Goal: Ask a question: Seek information or help from site administrators or community

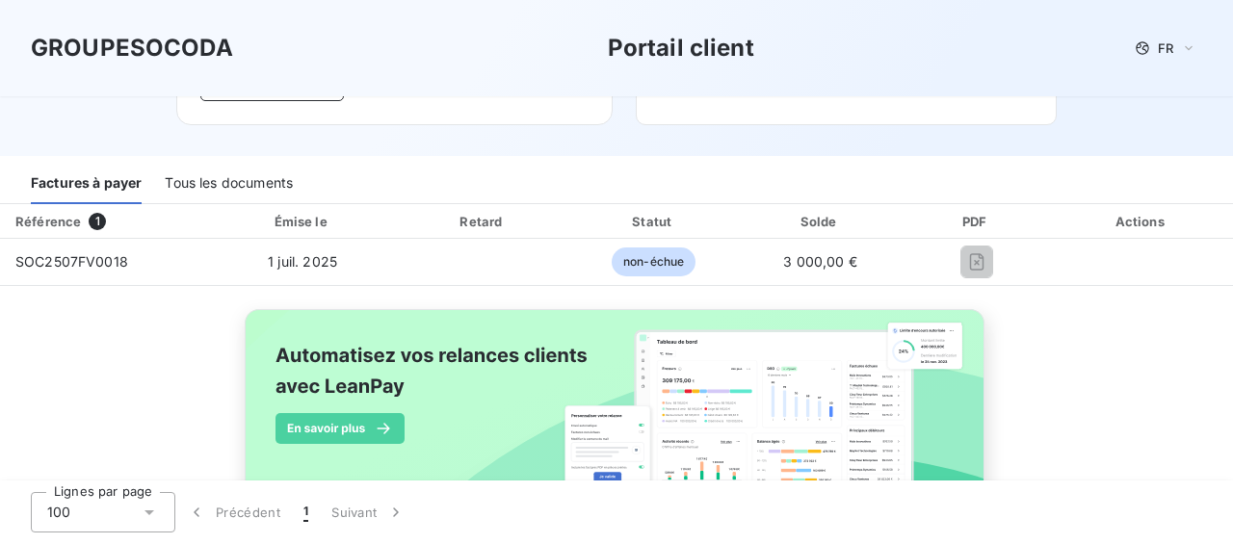
scroll to position [254, 0]
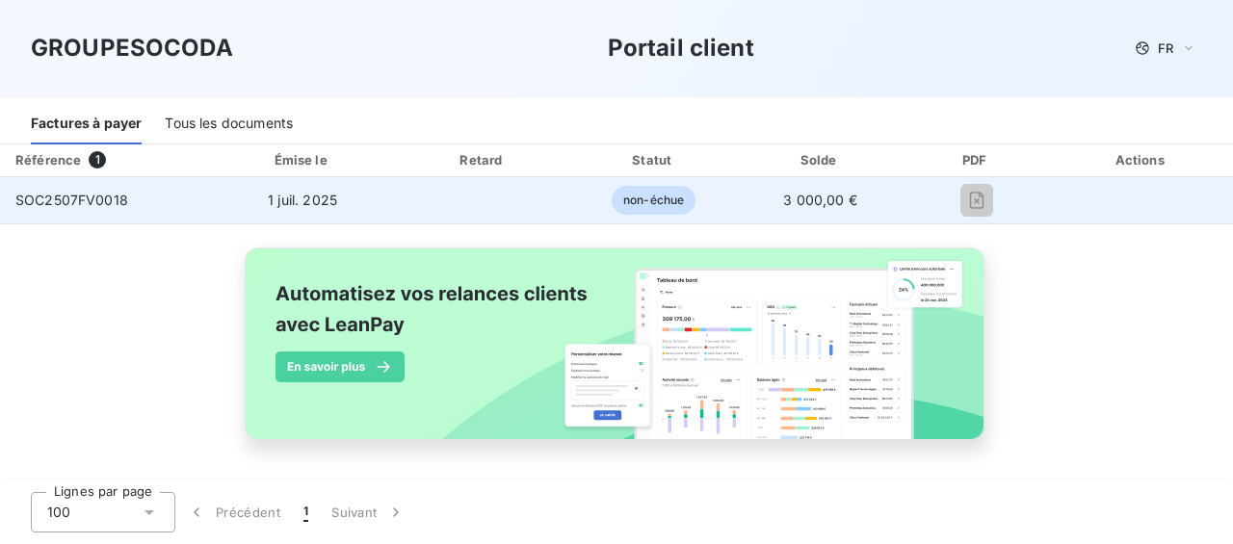
click at [65, 199] on span "SOC2507FV0018" at bounding box center [71, 200] width 113 height 16
click at [671, 207] on span "non-échue" at bounding box center [654, 200] width 84 height 29
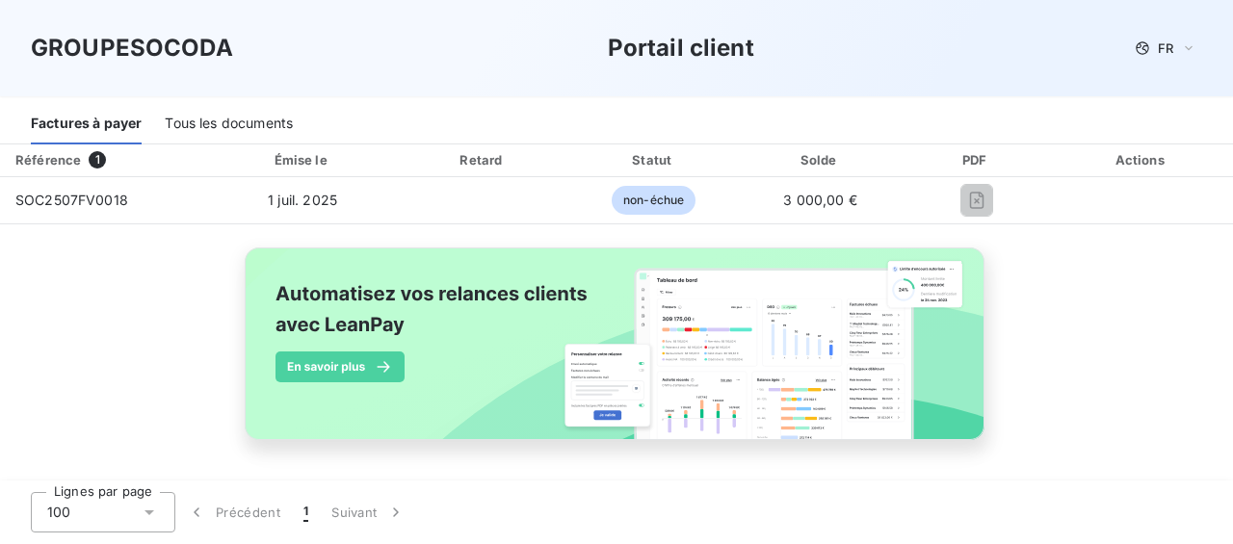
scroll to position [0, 0]
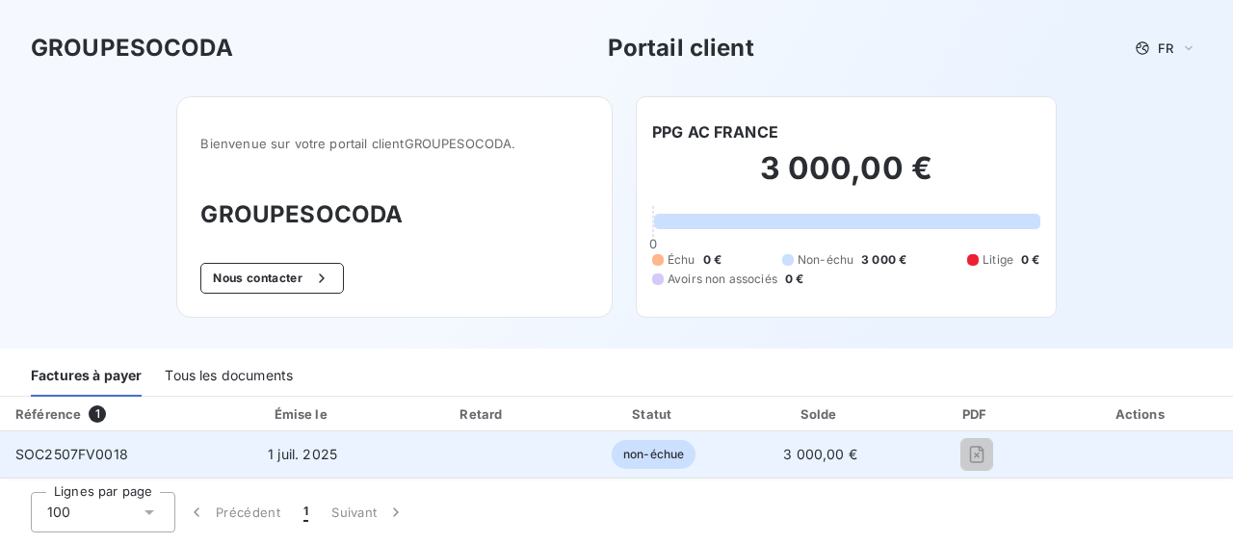
click at [121, 442] on td "SOC2507FV0018" at bounding box center [104, 455] width 208 height 46
click at [108, 453] on span "SOC2507FV0018" at bounding box center [71, 454] width 113 height 16
drag, startPoint x: 108, startPoint y: 453, endPoint x: 220, endPoint y: 437, distance: 112.8
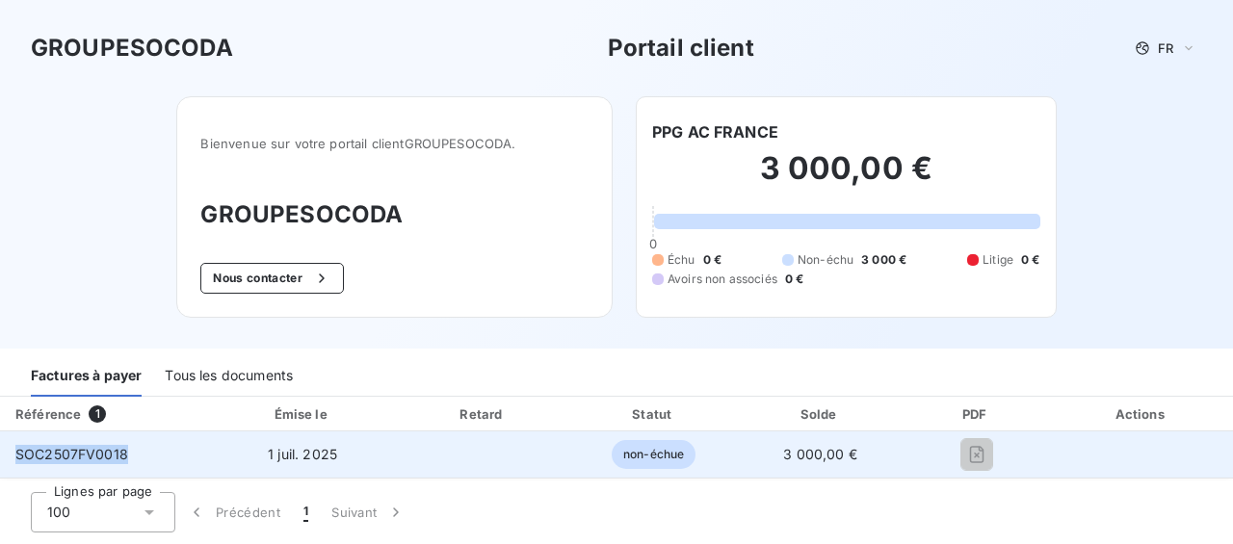
click at [220, 437] on td "1 juil. 2025" at bounding box center [302, 455] width 188 height 46
click at [451, 452] on td at bounding box center [483, 455] width 172 height 46
click at [640, 467] on span "non-échue" at bounding box center [654, 454] width 84 height 29
click at [659, 456] on span "non-échue" at bounding box center [654, 454] width 84 height 29
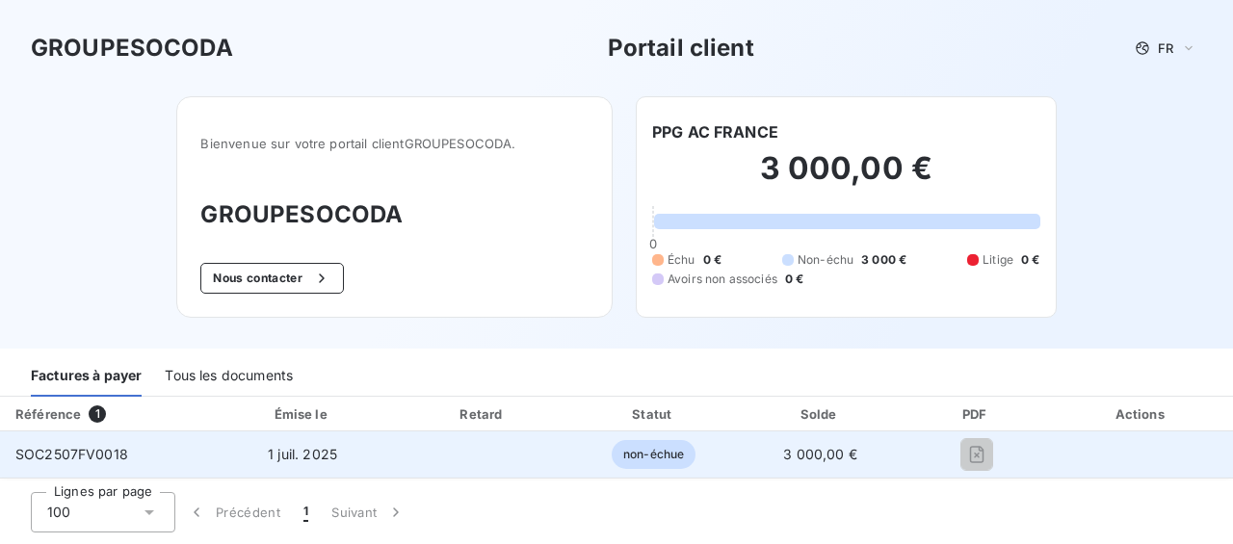
drag, startPoint x: 659, startPoint y: 456, endPoint x: 786, endPoint y: 456, distance: 127.2
click at [786, 456] on span "3 000,00 €" at bounding box center [820, 454] width 74 height 16
click at [414, 460] on td at bounding box center [483, 455] width 172 height 46
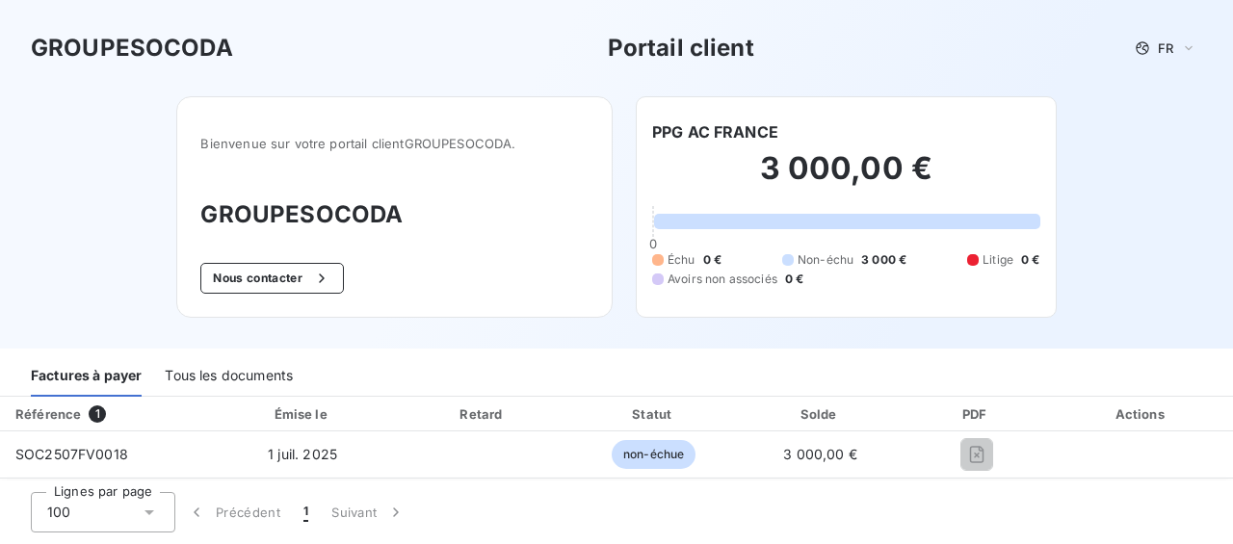
click at [204, 379] on div "Tous les documents" at bounding box center [229, 376] width 128 height 40
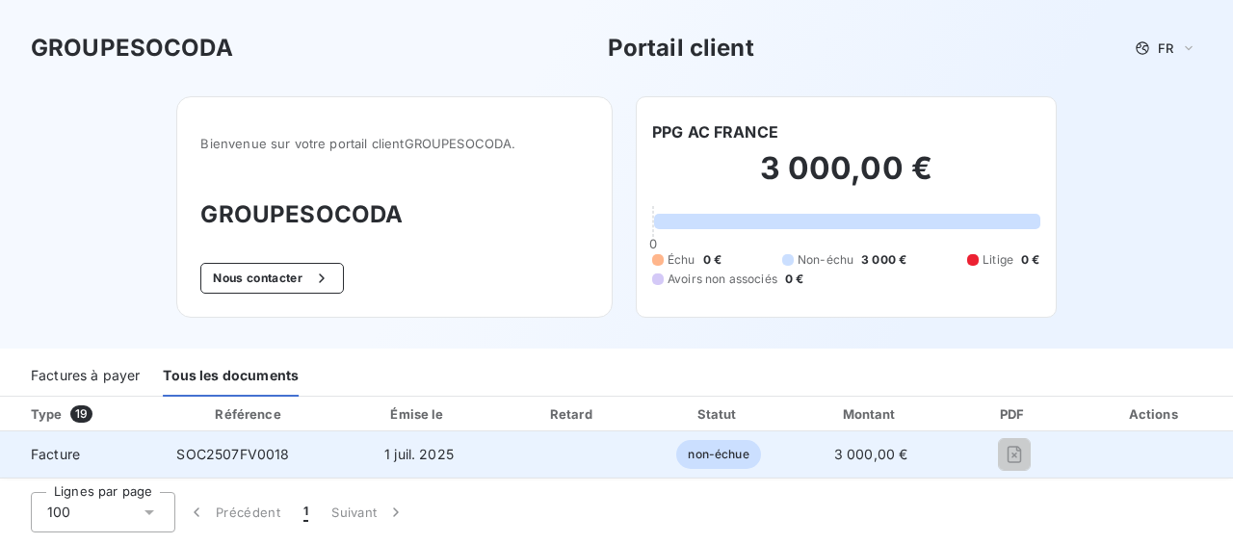
click at [251, 450] on span "SOC2507FV0018" at bounding box center [232, 454] width 113 height 16
drag, startPoint x: 251, startPoint y: 450, endPoint x: 776, endPoint y: 456, distance: 524.1
click at [776, 456] on td "non-échue" at bounding box center [718, 455] width 144 height 46
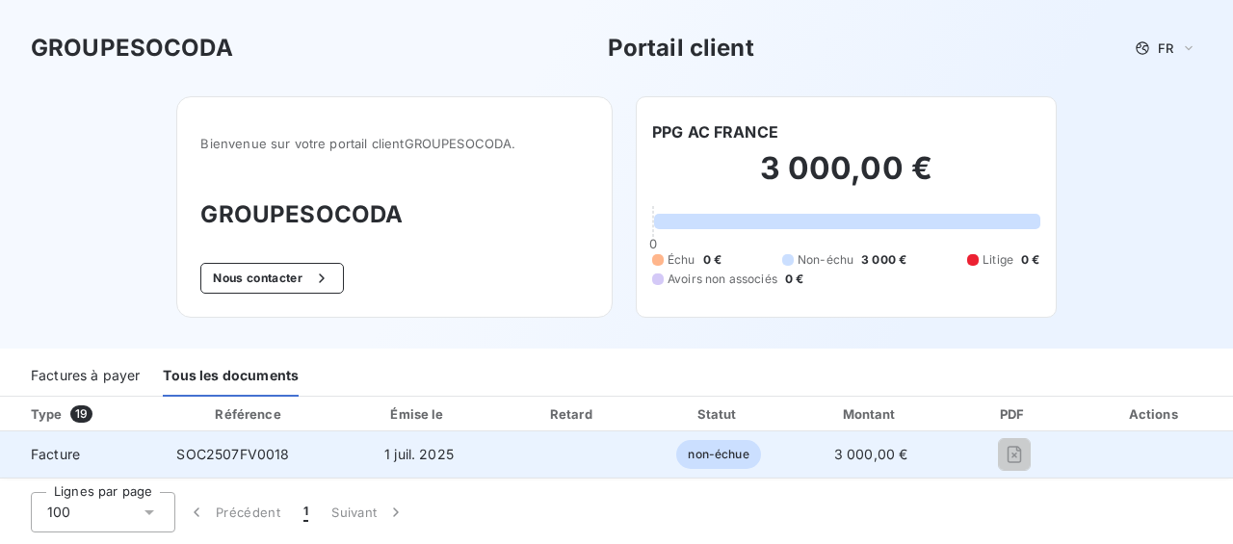
click at [916, 454] on td "3 000,00 €" at bounding box center [871, 455] width 160 height 46
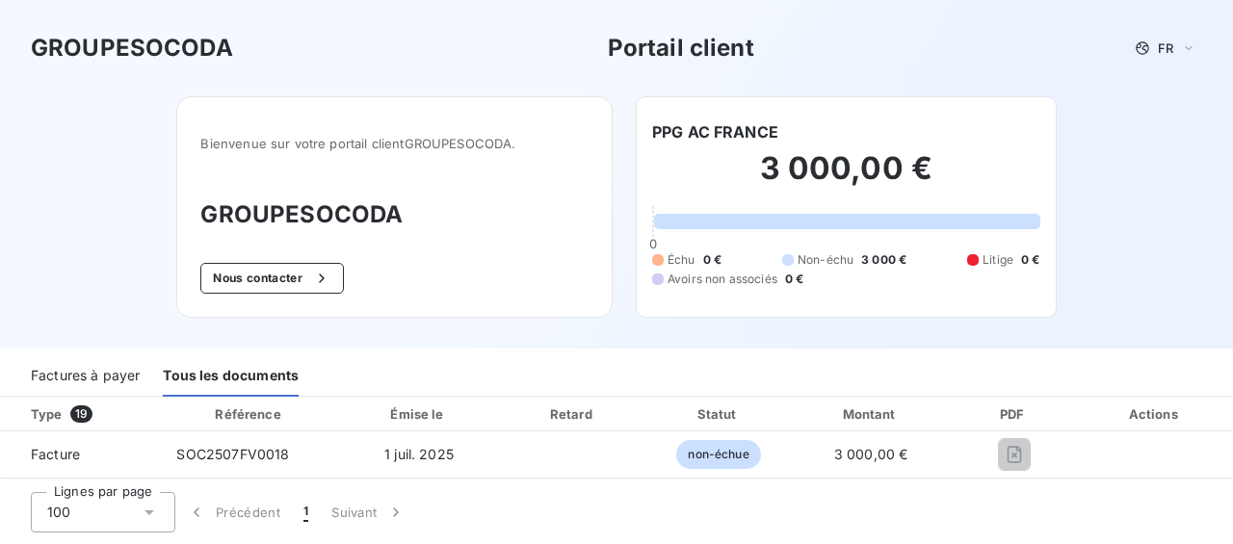
click at [98, 374] on div "Factures à payer" at bounding box center [85, 376] width 109 height 40
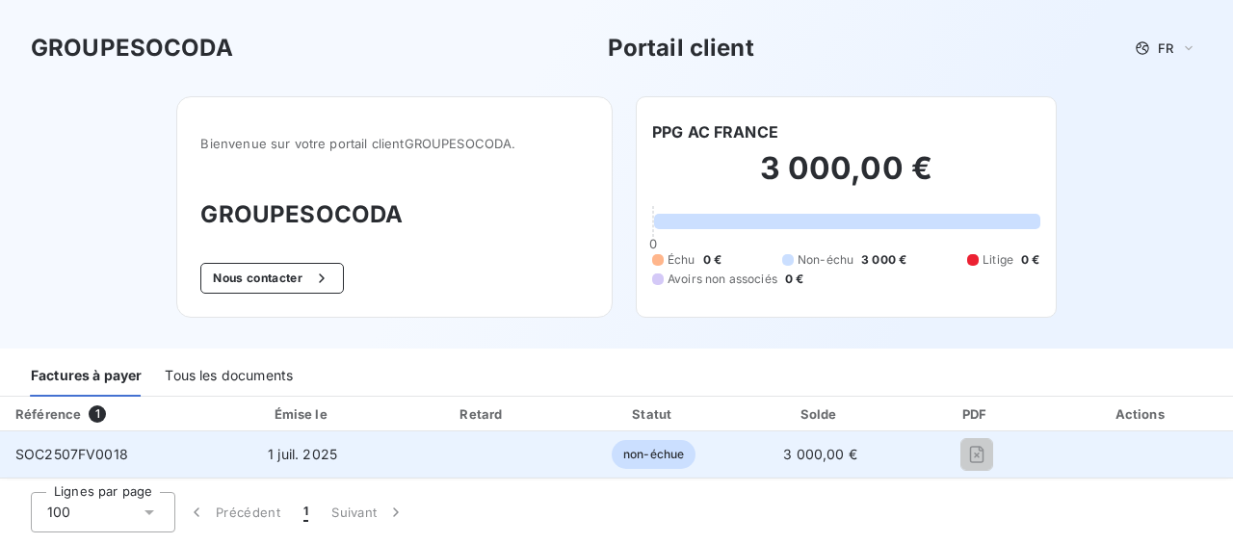
click at [84, 437] on td "SOC2507FV0018" at bounding box center [104, 455] width 208 height 46
click at [85, 445] on div "SOC2507FV0018" at bounding box center [71, 454] width 113 height 19
drag, startPoint x: 85, startPoint y: 444, endPoint x: 97, endPoint y: 455, distance: 16.4
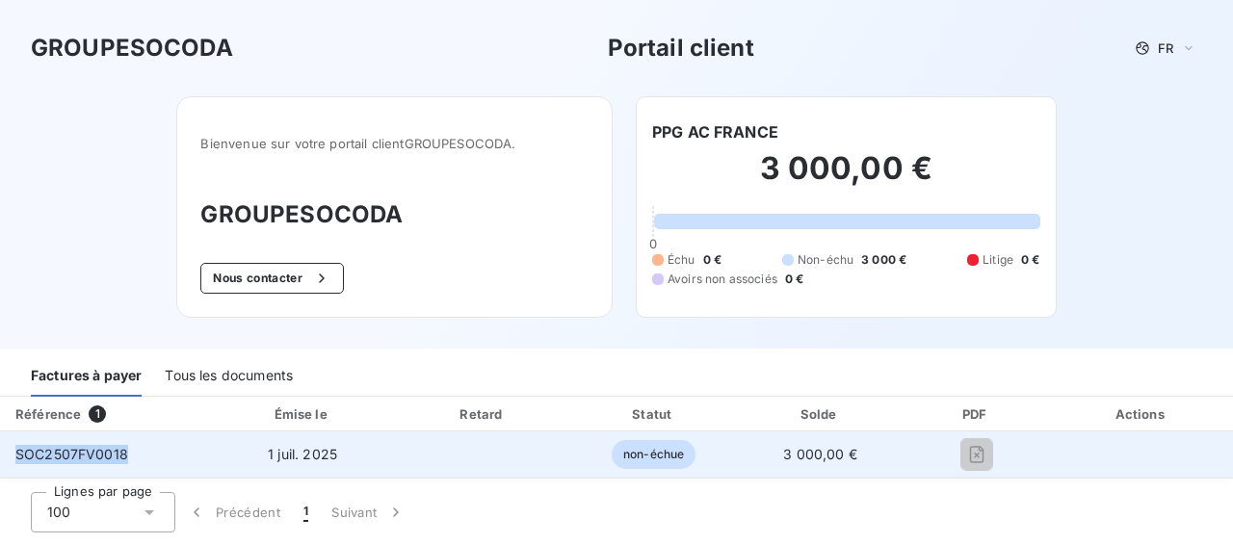
click at [97, 455] on span "SOC2507FV0018" at bounding box center [71, 454] width 113 height 16
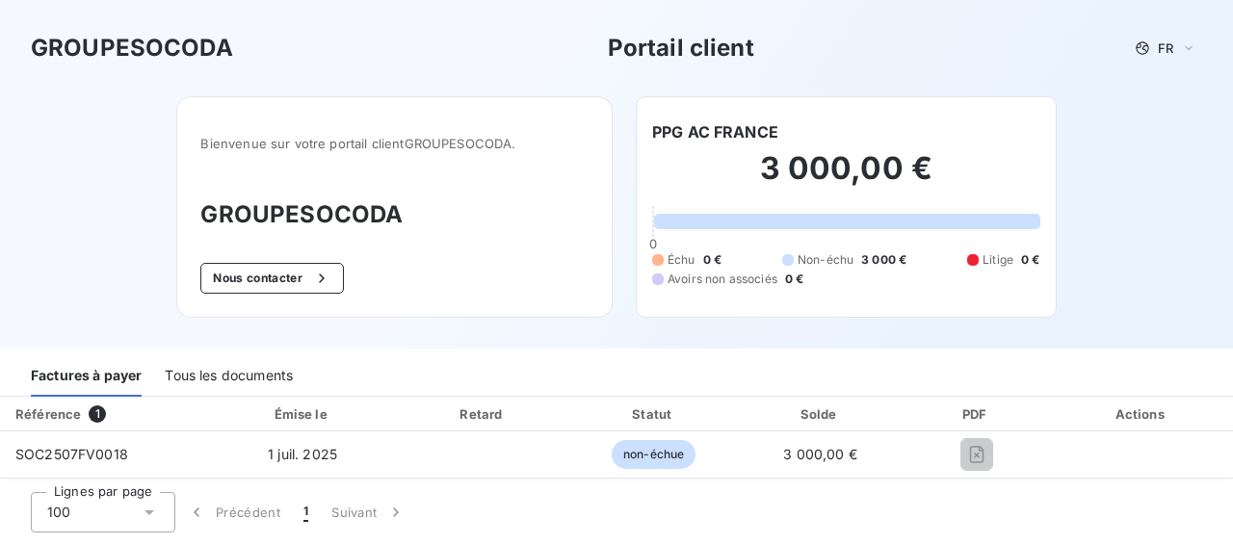
click at [948, 248] on div "3 000,00 € 0 Échu 0 € Non-échu 3 000 € Litige 0 € Avoirs non associés 0 €" at bounding box center [846, 219] width 388 height 150
click at [827, 226] on div at bounding box center [847, 221] width 386 height 15
click at [825, 263] on span "Non-échu" at bounding box center [826, 259] width 56 height 17
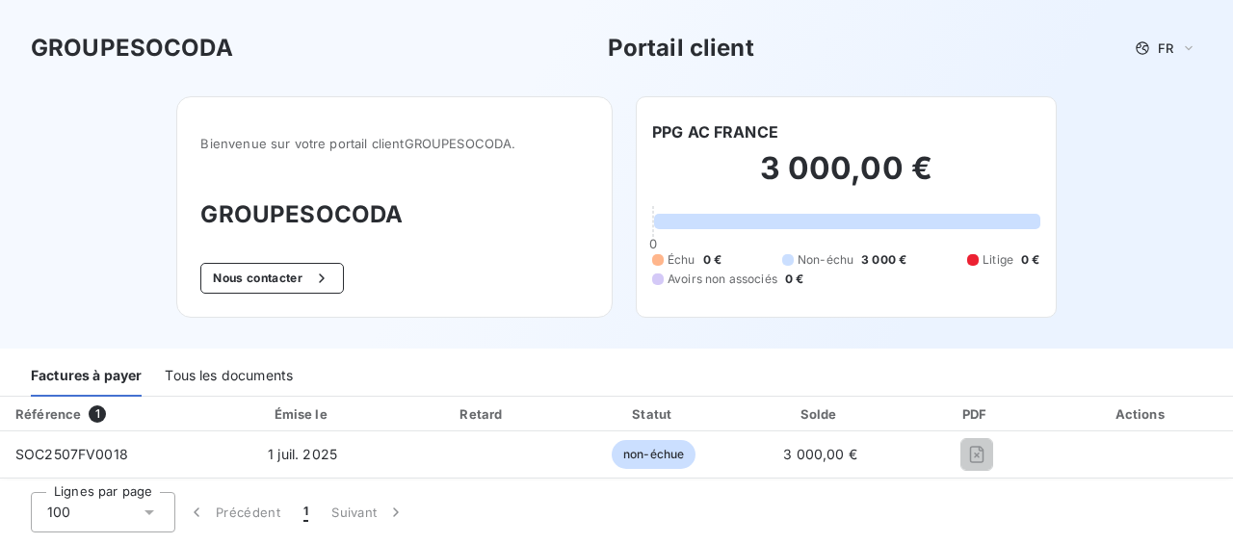
drag, startPoint x: 825, startPoint y: 263, endPoint x: 865, endPoint y: 270, distance: 41.0
click at [865, 270] on div "Échu 0 € Non-échu 3 000 € Litige 0 € Avoirs non associés 0 €" at bounding box center [846, 269] width 388 height 37
click at [846, 286] on div "Échu 0 € Non-échu 3 000 € Litige 0 € Avoirs non associés 0 €" at bounding box center [846, 269] width 388 height 37
click at [249, 279] on button "Nous contacter" at bounding box center [271, 278] width 143 height 31
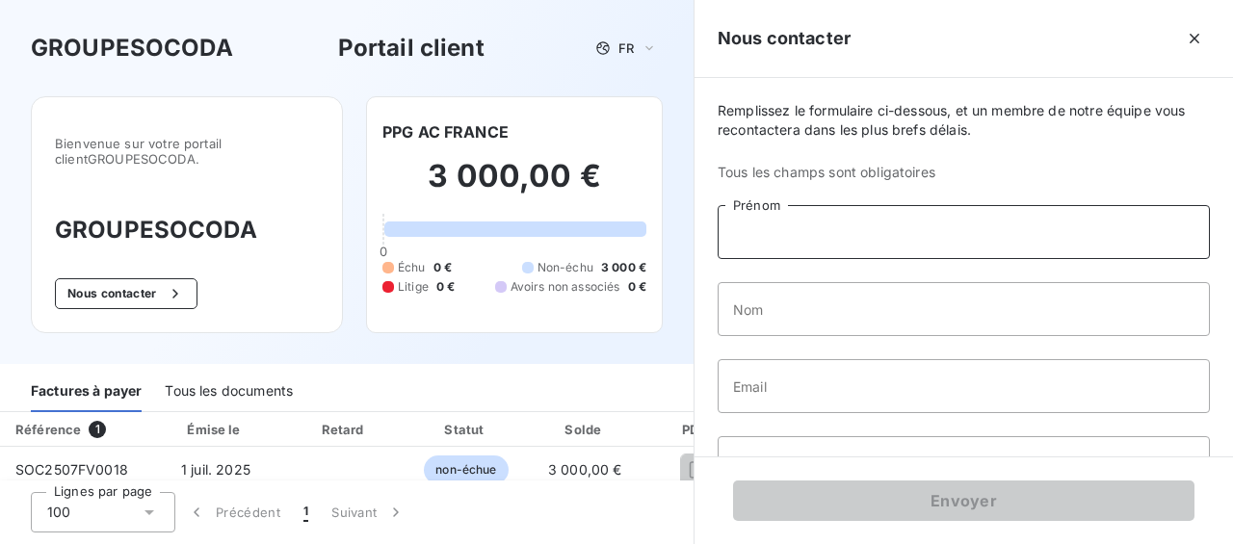
click at [835, 244] on input "Prénom" at bounding box center [964, 232] width 492 height 54
type input "Warda"
click at [1144, 305] on input "Nom" at bounding box center [964, 309] width 492 height 54
type input "Bajout"
drag, startPoint x: 1139, startPoint y: 425, endPoint x: 1139, endPoint y: 406, distance: 19.3
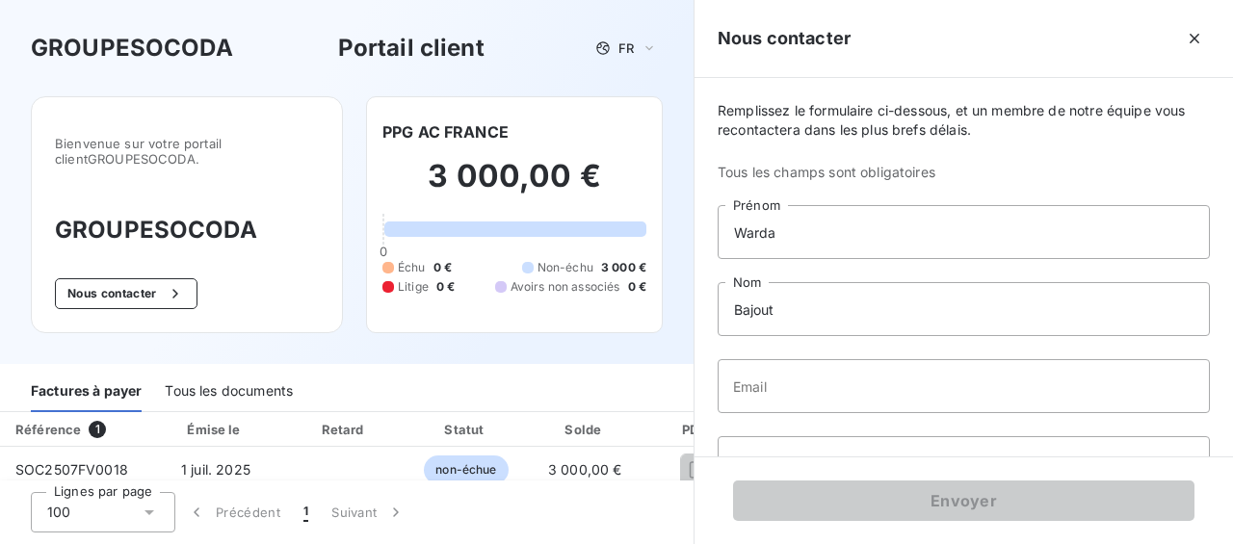
click at [1139, 425] on div "Remplissez le formulaire ci-dessous, et un membre de notre équipe vous recontac…" at bounding box center [964, 267] width 539 height 379
click at [1139, 392] on input "Email" at bounding box center [964, 386] width 492 height 54
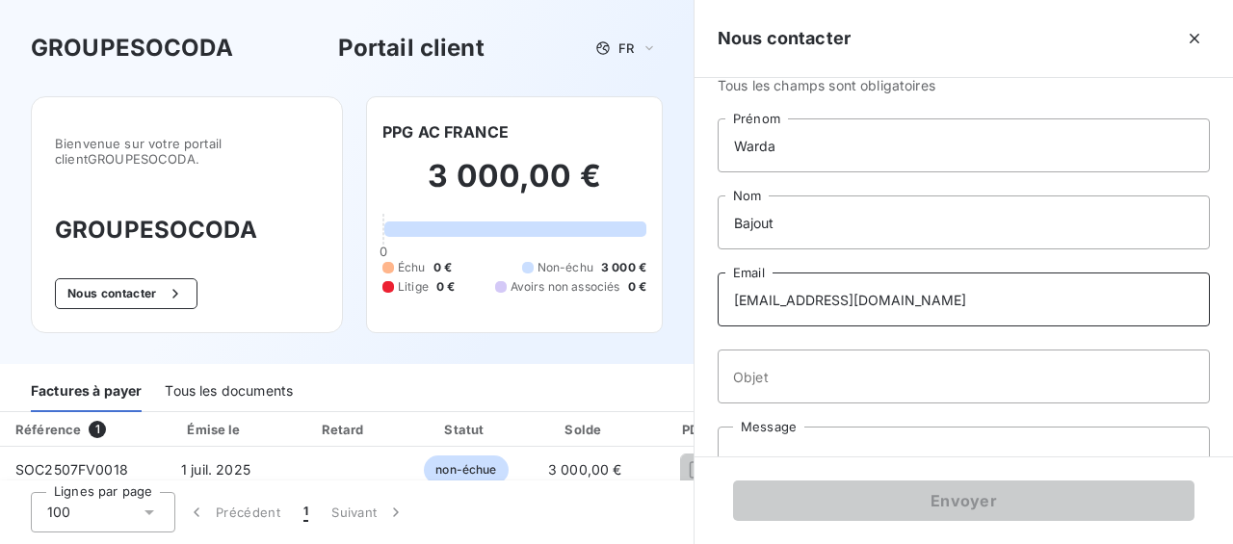
scroll to position [150, 0]
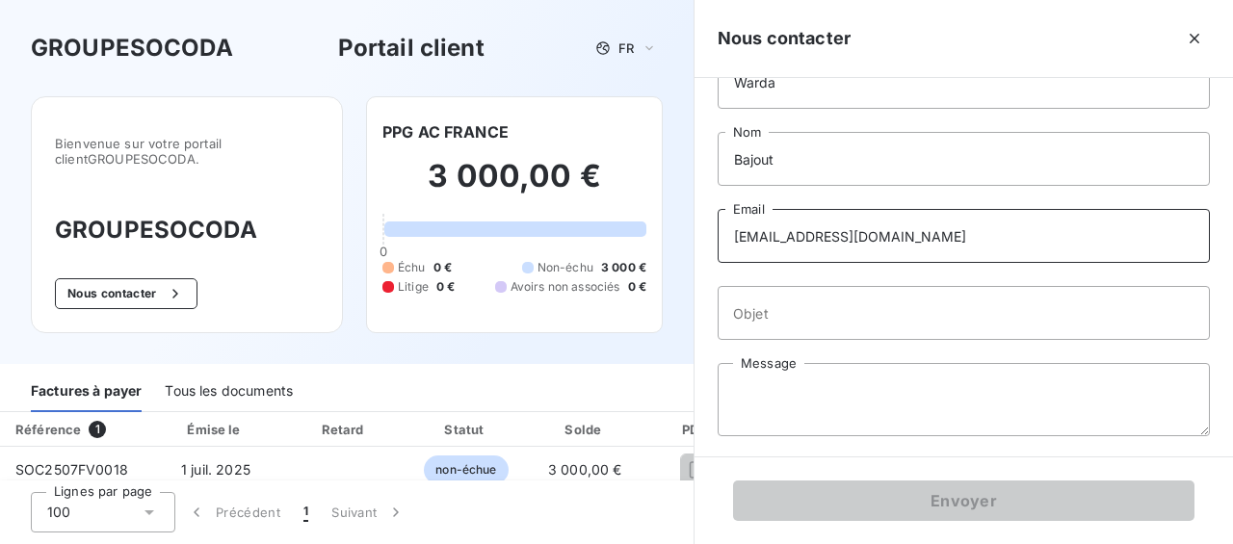
type input "[EMAIL_ADDRESS][DOMAIN_NAME]"
click at [869, 327] on input "Objet" at bounding box center [964, 313] width 492 height 54
click at [837, 354] on div "Remplissez le formulaire ci-dessous, et un membre de notre équipe vous recontac…" at bounding box center [964, 267] width 539 height 379
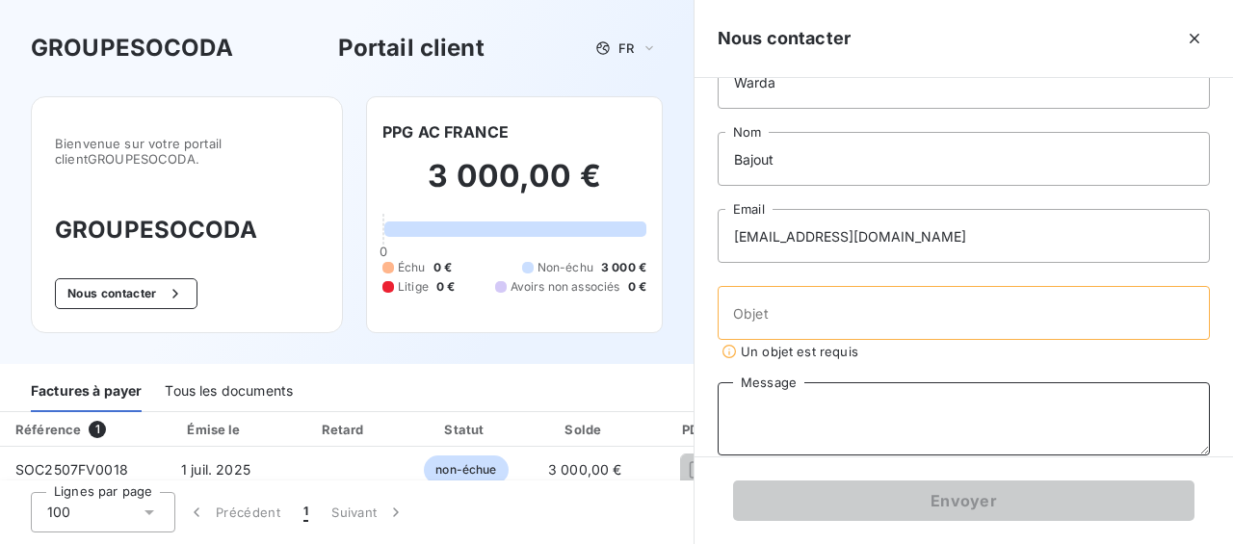
click at [825, 383] on textarea "Message" at bounding box center [964, 418] width 492 height 73
click at [780, 310] on input "Objet" at bounding box center [964, 313] width 492 height 54
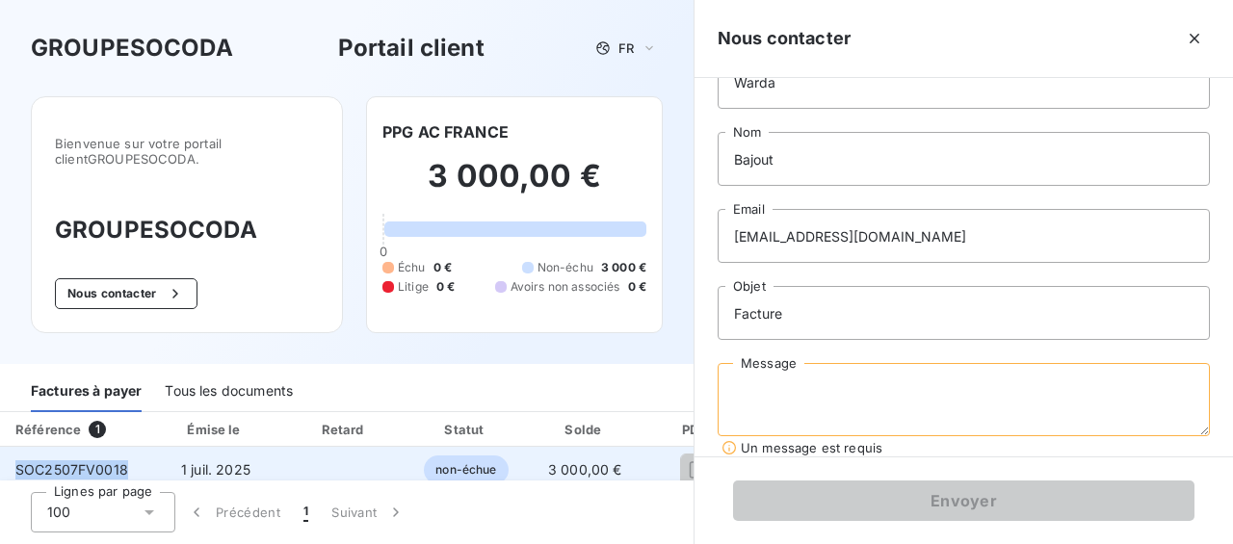
drag, startPoint x: 138, startPoint y: 461, endPoint x: 12, endPoint y: 461, distance: 126.2
click at [5, 462] on td "SOC2507FV0018" at bounding box center [74, 470] width 148 height 46
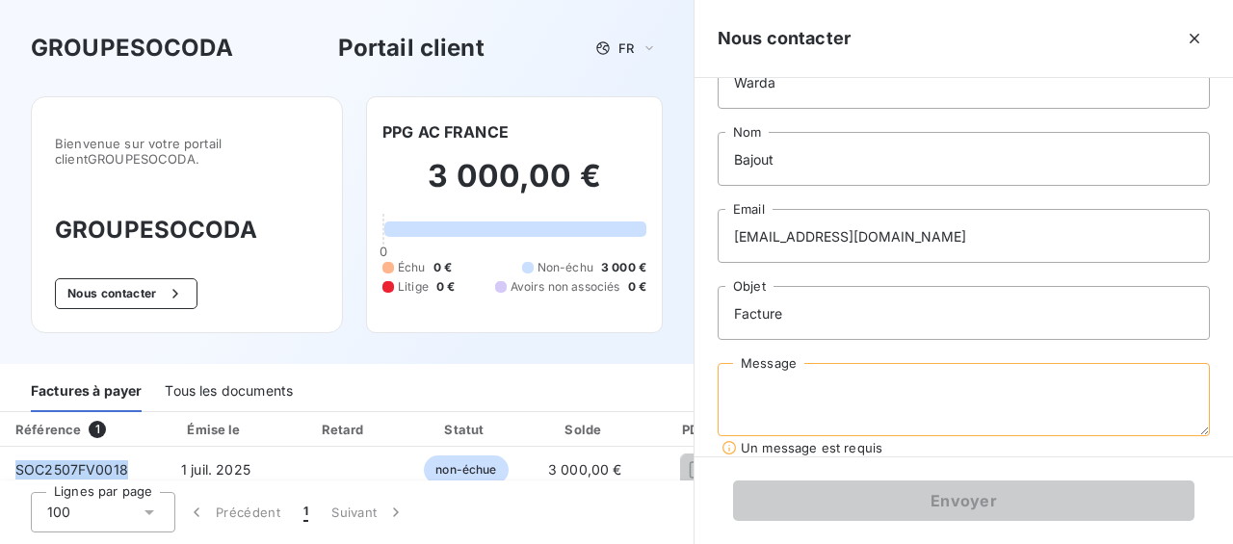
copy span "SOC2507FV0018"
click at [871, 307] on input "Facture" at bounding box center [964, 313] width 492 height 54
paste input "SOC2507FV0018"
type input "Facture SOC2507FV0018"
click at [809, 379] on textarea "Message" at bounding box center [964, 399] width 492 height 73
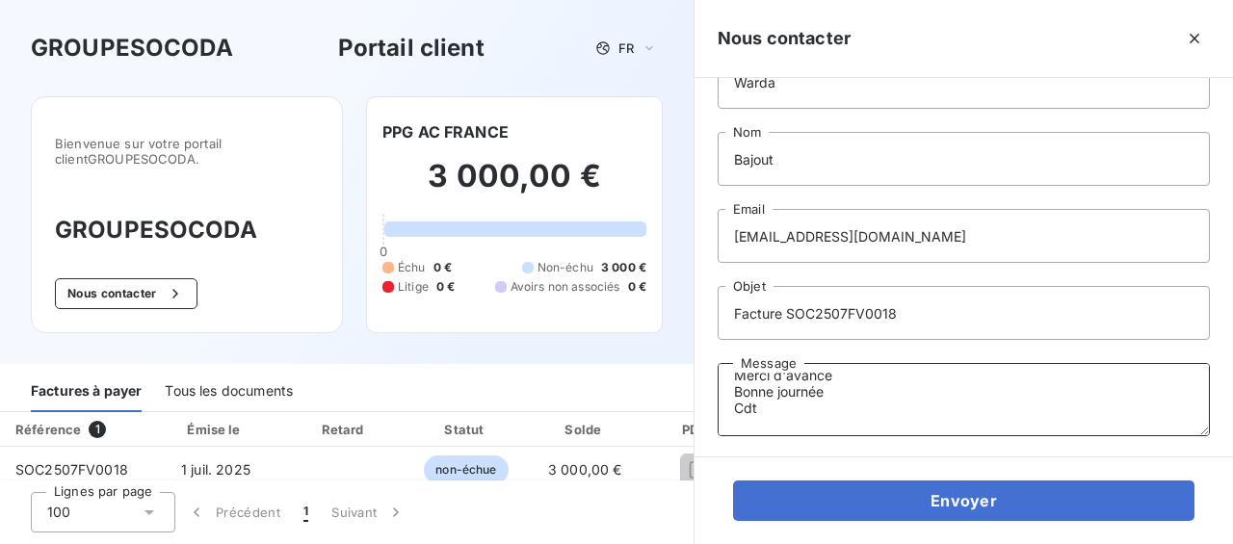
scroll to position [112, 0]
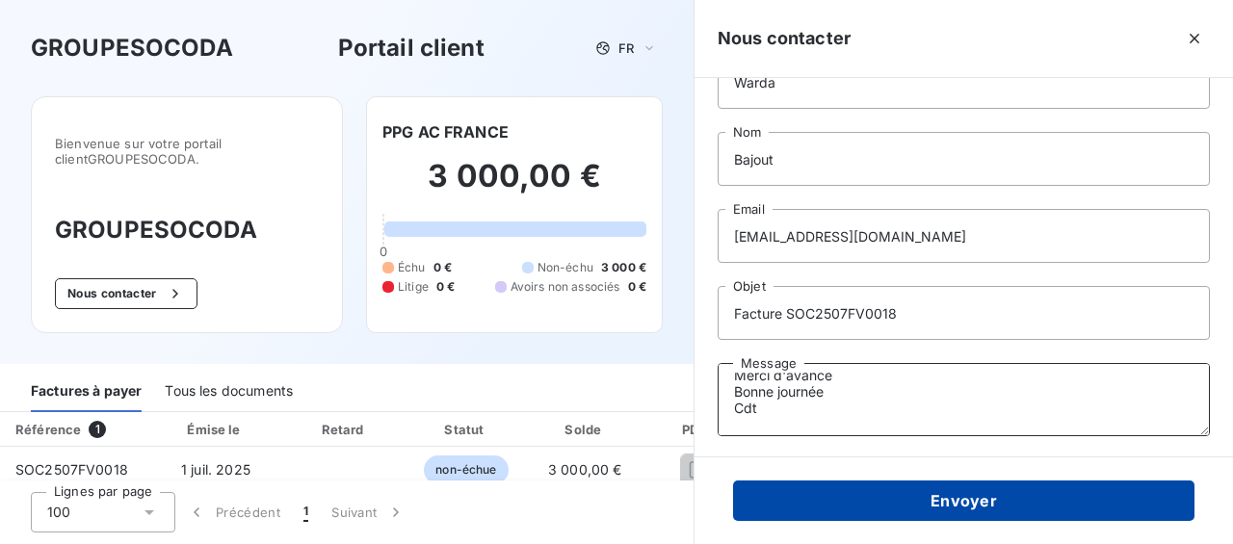
type textarea "Bonjour, je suis étonnée par la facture de 3000€ HT. Pouvez-vous m'envoyer un d…"
click at [892, 488] on button "Envoyer" at bounding box center [963, 501] width 461 height 40
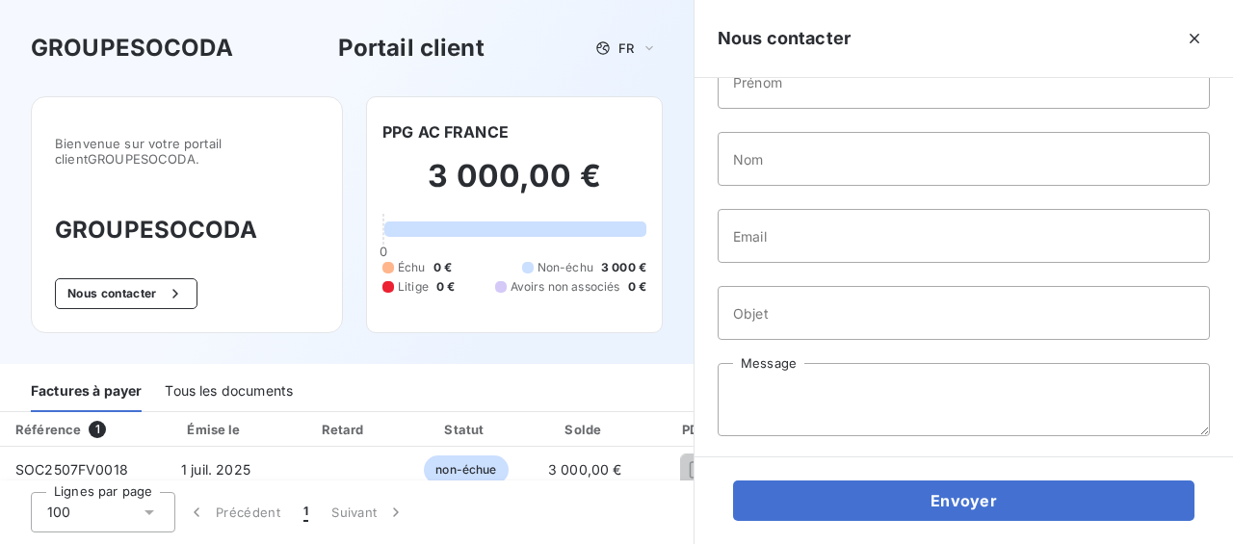
scroll to position [0, 0]
